Goal: Transaction & Acquisition: Purchase product/service

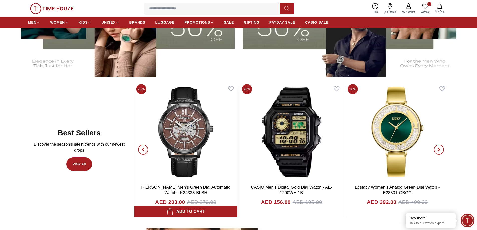
scroll to position [175, 0]
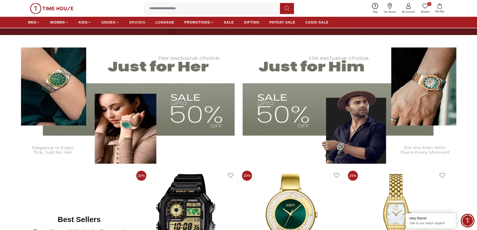
click at [141, 20] on span "BRANDS" at bounding box center [138, 22] width 16 height 5
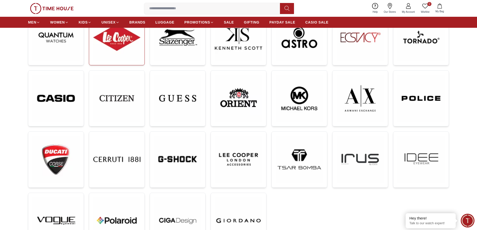
scroll to position [100, 0]
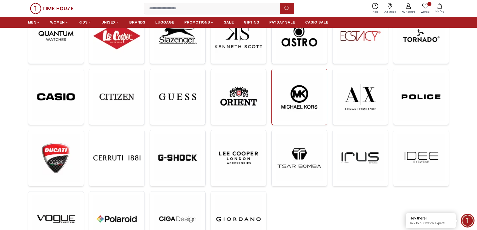
click at [292, 96] on img at bounding box center [299, 97] width 47 height 48
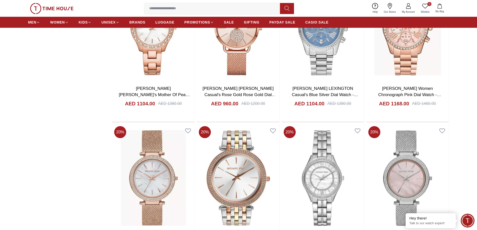
scroll to position [326, 0]
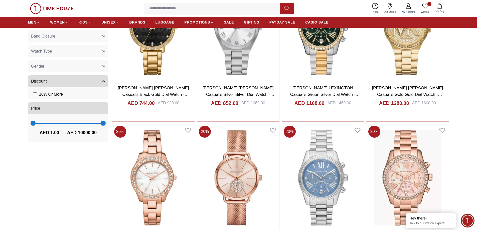
click at [179, 6] on input at bounding box center [214, 9] width 140 height 10
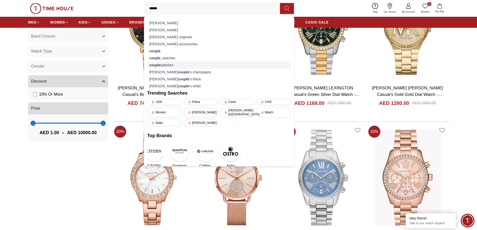
type input "******"
click at [167, 64] on div "couple watches" at bounding box center [219, 65] width 144 height 7
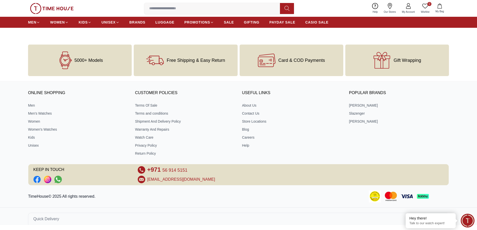
scroll to position [100, 0]
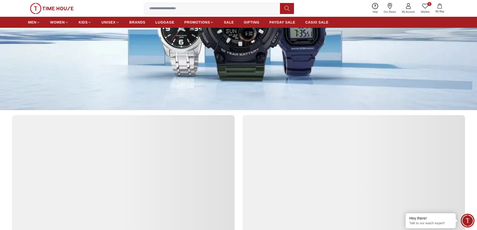
scroll to position [175, 0]
